Goal: Task Accomplishment & Management: Manage account settings

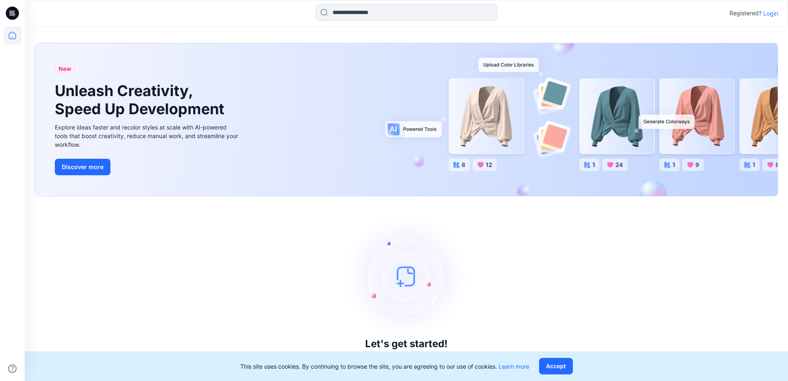
drag, startPoint x: 656, startPoint y: 246, endPoint x: 624, endPoint y: 244, distance: 31.9
click at [656, 246] on div "Let's get started! Click New to add a style or create a folder." at bounding box center [406, 288] width 743 height 165
click at [771, 16] on p "Login" at bounding box center [770, 13] width 15 height 9
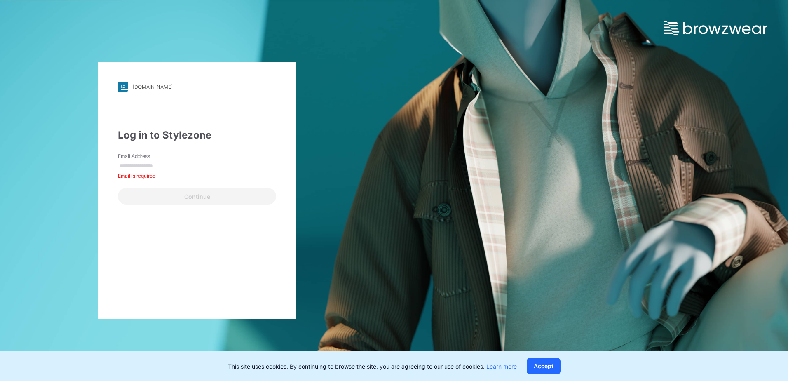
drag, startPoint x: 427, startPoint y: 260, endPoint x: 389, endPoint y: 264, distance: 39.0
click at [416, 261] on div "walmart.stylezone.com Loading... Log in to Stylezone Email Address Email is req…" at bounding box center [394, 190] width 788 height 381
drag, startPoint x: 136, startPoint y: 155, endPoint x: 139, endPoint y: 159, distance: 5.2
click at [136, 155] on label "Email Address" at bounding box center [147, 155] width 58 height 7
click at [136, 160] on input "Email Address" at bounding box center [197, 166] width 158 height 12
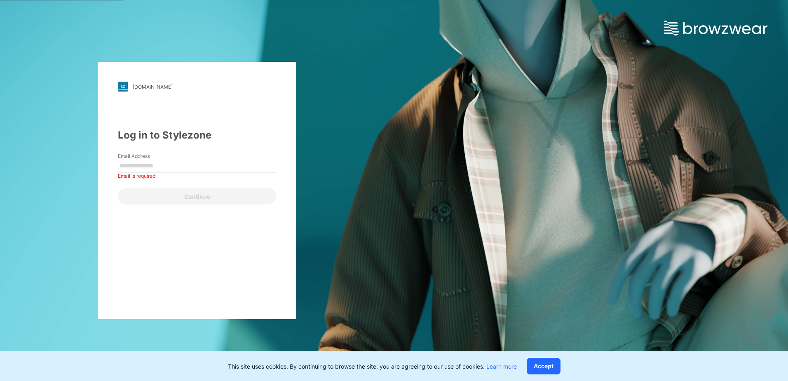
drag, startPoint x: 139, startPoint y: 159, endPoint x: 144, endPoint y: 168, distance: 10.3
click at [139, 160] on div "Email Address Email is required" at bounding box center [197, 164] width 158 height 25
click at [146, 176] on div "Email is required" at bounding box center [197, 175] width 158 height 7
click at [161, 169] on input "Email Address" at bounding box center [197, 166] width 158 height 12
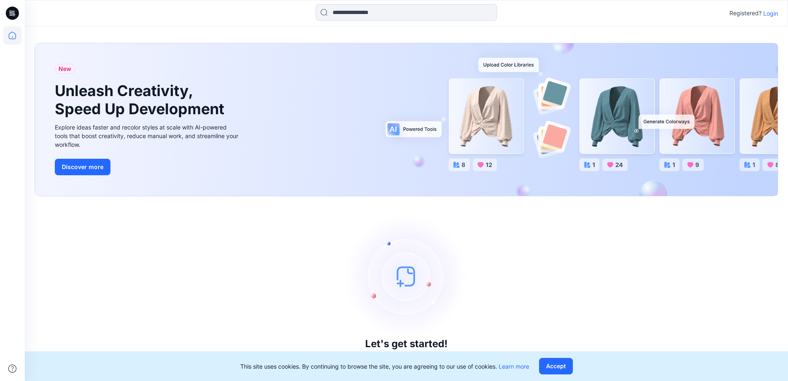
click at [768, 13] on p "Login" at bounding box center [770, 13] width 15 height 9
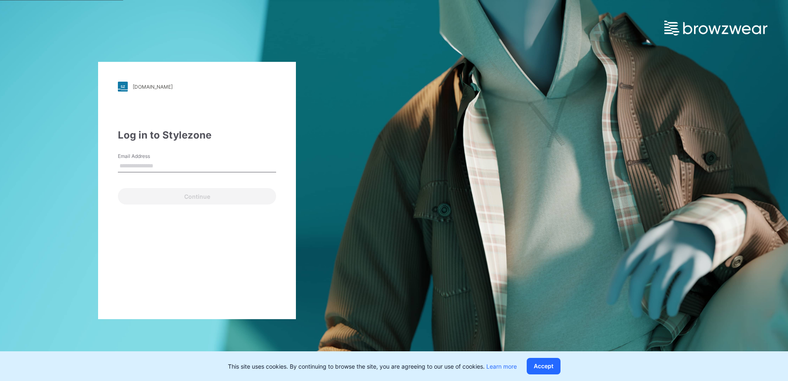
click at [189, 169] on input "Email Address" at bounding box center [197, 166] width 158 height 12
type input "**********"
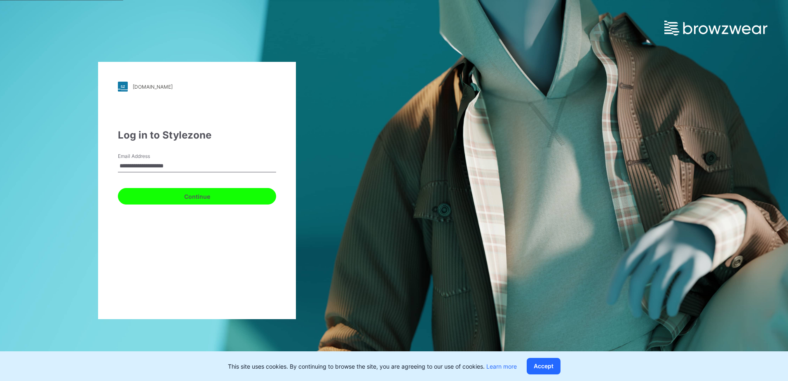
click at [184, 199] on button "Continue" at bounding box center [197, 196] width 158 height 16
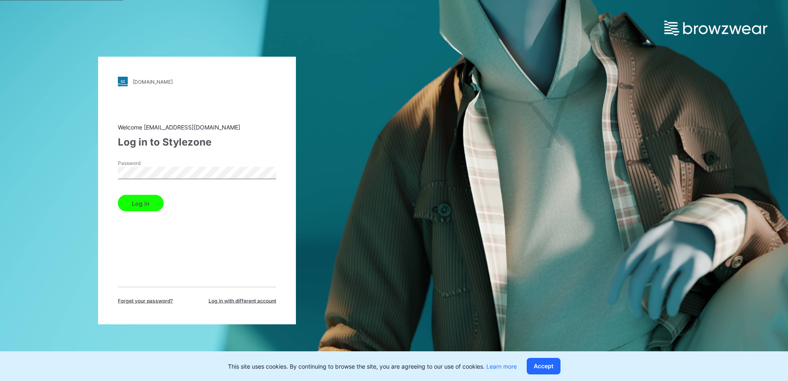
click at [137, 210] on button "Log in" at bounding box center [141, 203] width 46 height 16
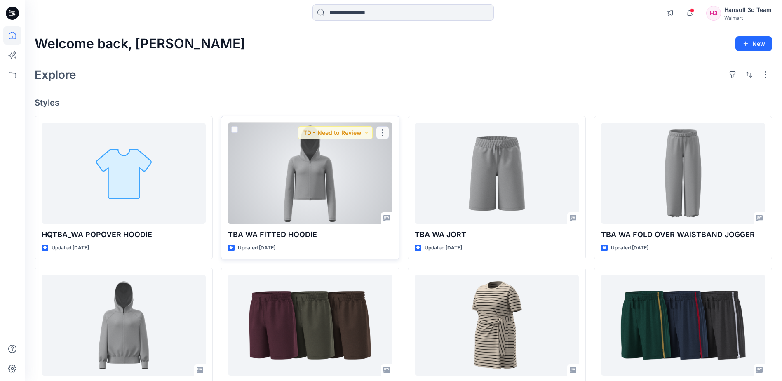
drag, startPoint x: 379, startPoint y: 116, endPoint x: 370, endPoint y: 121, distance: 9.8
click at [379, 116] on div "TBA WA FITTED HOODIE Updated [DATE] TD - Need to Review" at bounding box center [310, 187] width 178 height 143
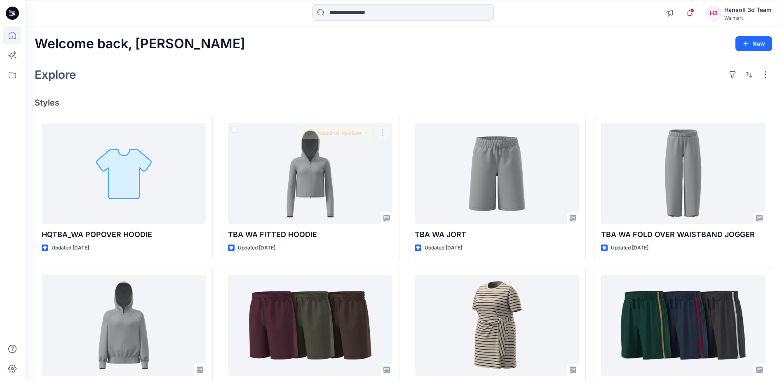
drag, startPoint x: 450, startPoint y: 46, endPoint x: 295, endPoint y: 111, distance: 168.2
click at [450, 46] on div "Welcome back, [PERSON_NAME] New" at bounding box center [403, 43] width 737 height 15
drag, startPoint x: 227, startPoint y: 71, endPoint x: 195, endPoint y: 76, distance: 31.7
click at [209, 73] on div "Explore" at bounding box center [403, 75] width 737 height 20
click at [178, 96] on div "Welcome back, [PERSON_NAME] New Explore Styles HQTBA_WA POPOVER HOODIE Updated …" at bounding box center [403, 314] width 757 height 576
